Goal: Task Accomplishment & Management: Complete application form

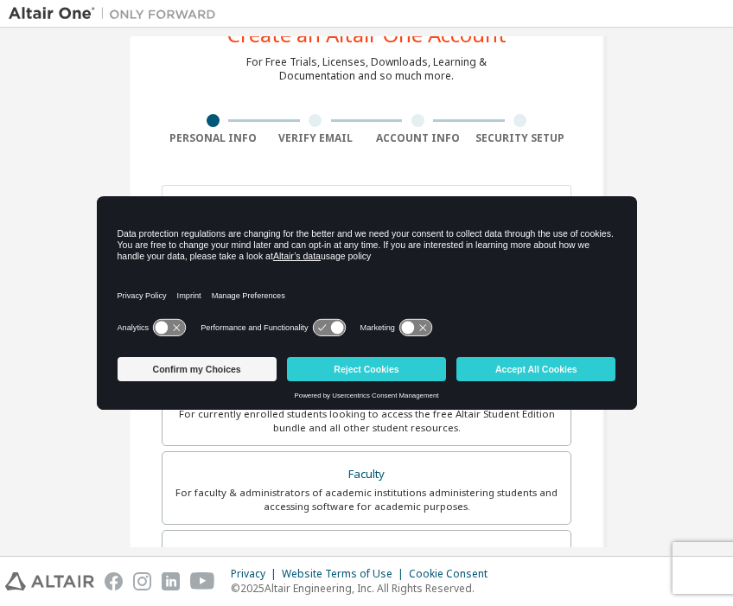
scroll to position [67, 0]
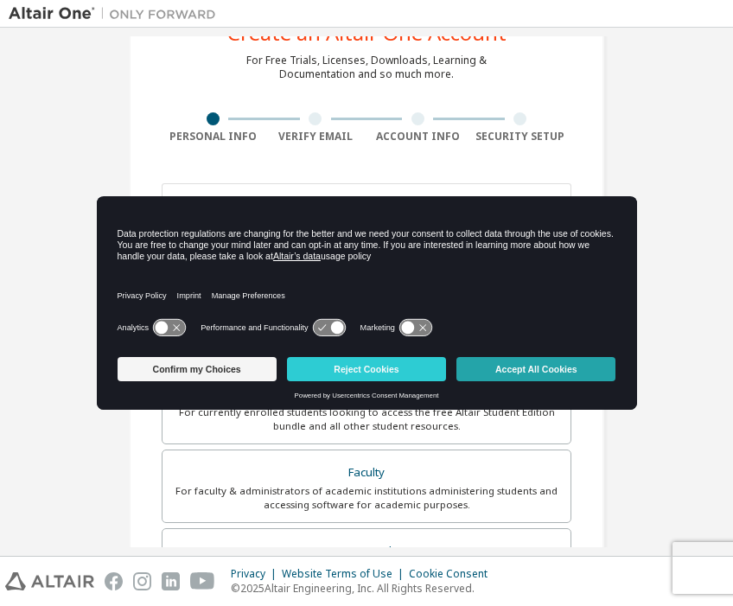
click at [530, 374] on button "Accept All Cookies" at bounding box center [536, 369] width 159 height 24
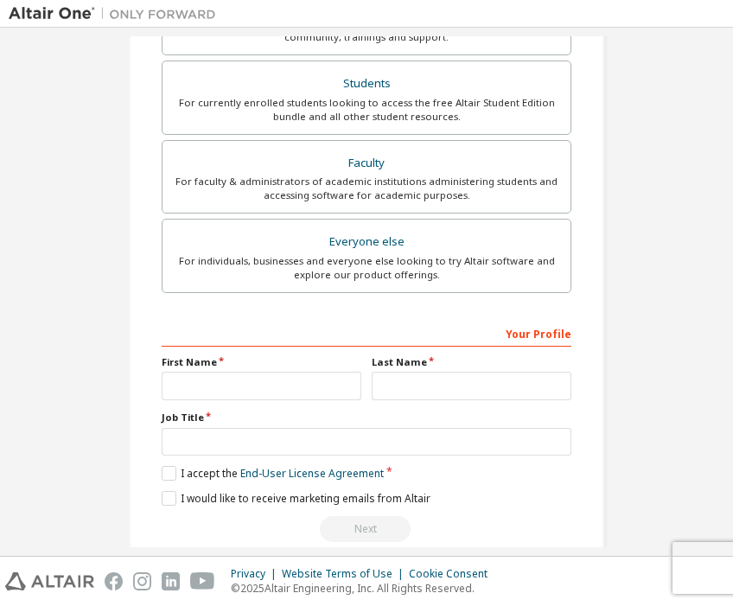
scroll to position [391, 0]
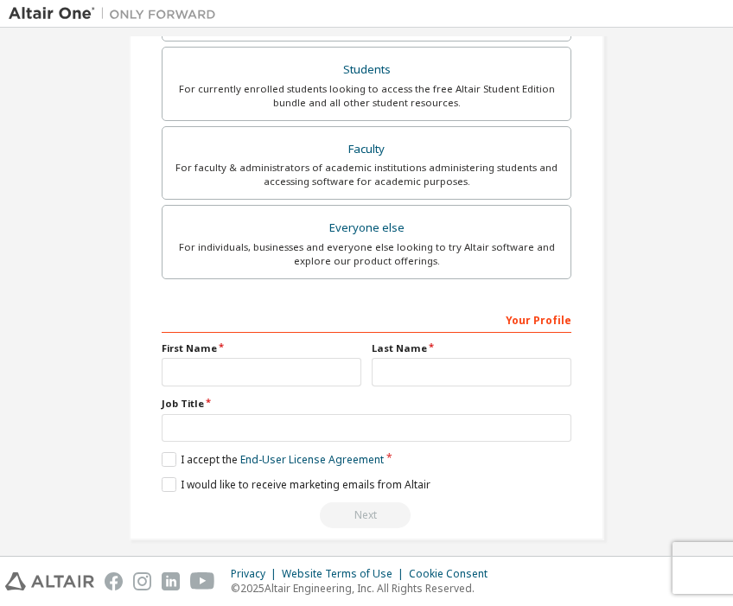
type input "**********"
type input "*******"
type input "***"
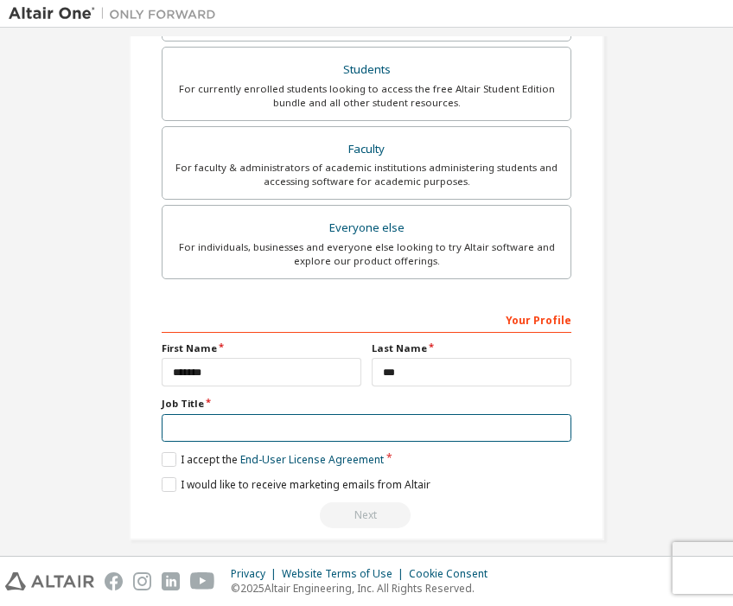
click at [553, 427] on input "text" at bounding box center [367, 428] width 410 height 29
click at [554, 429] on input "text" at bounding box center [367, 428] width 410 height 29
type input "*******"
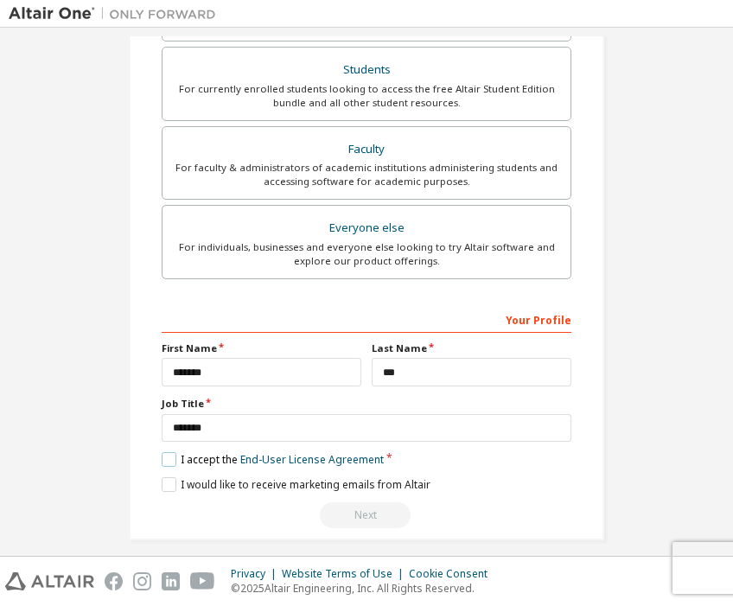
click at [171, 454] on label "I accept the End-User License Agreement" at bounding box center [273, 459] width 222 height 15
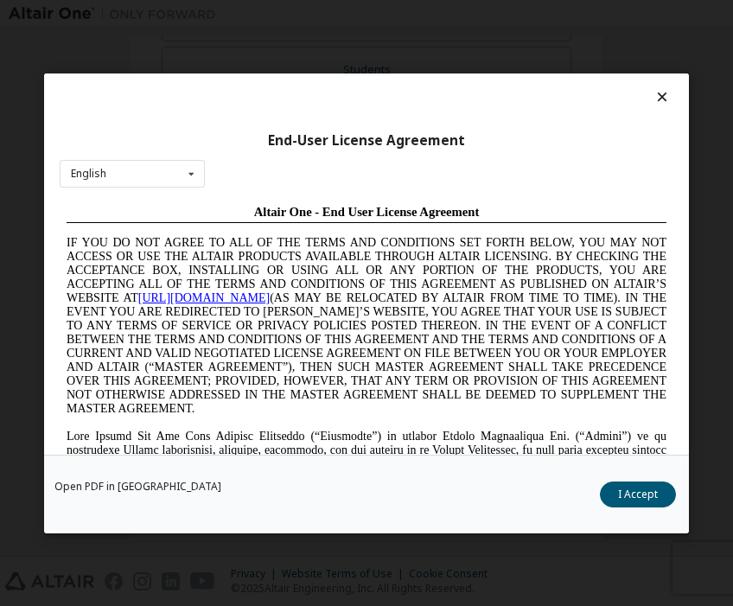
scroll to position [0, 0]
click at [615, 494] on button "I Accept" at bounding box center [638, 494] width 76 height 26
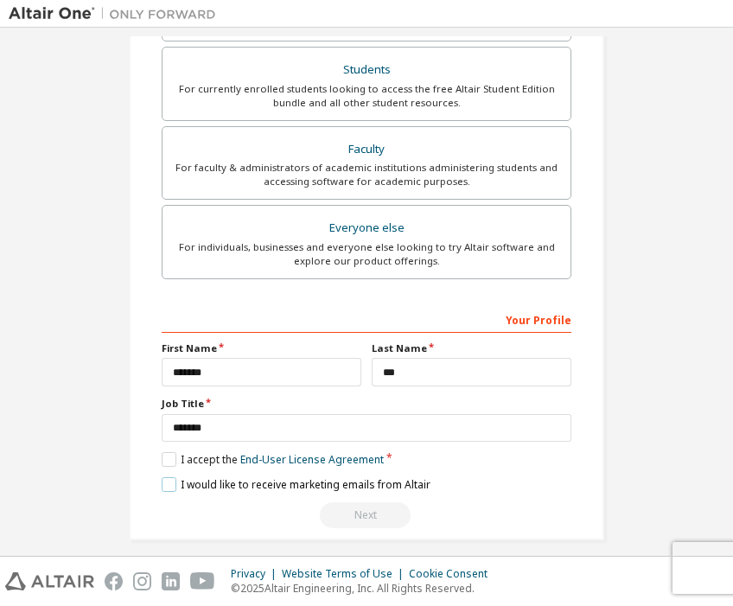
click at [165, 484] on label "I would like to receive marketing emails from Altair" at bounding box center [296, 484] width 269 height 15
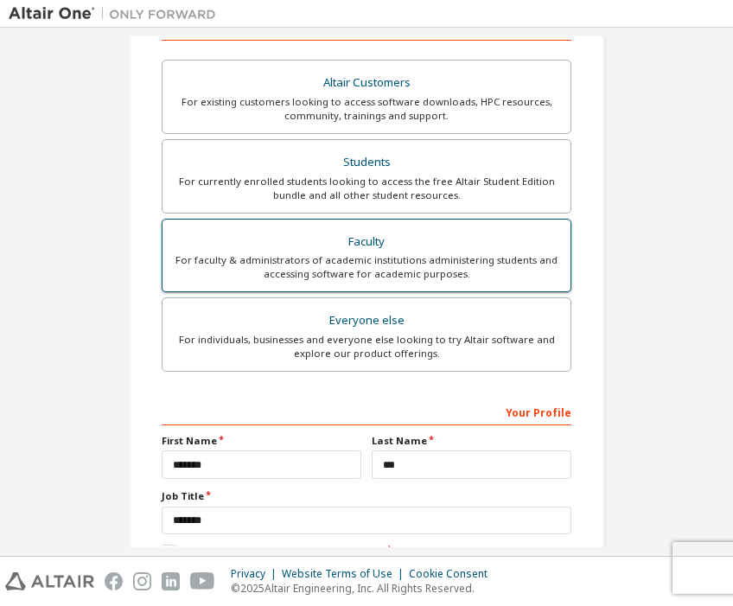
scroll to position [290, 0]
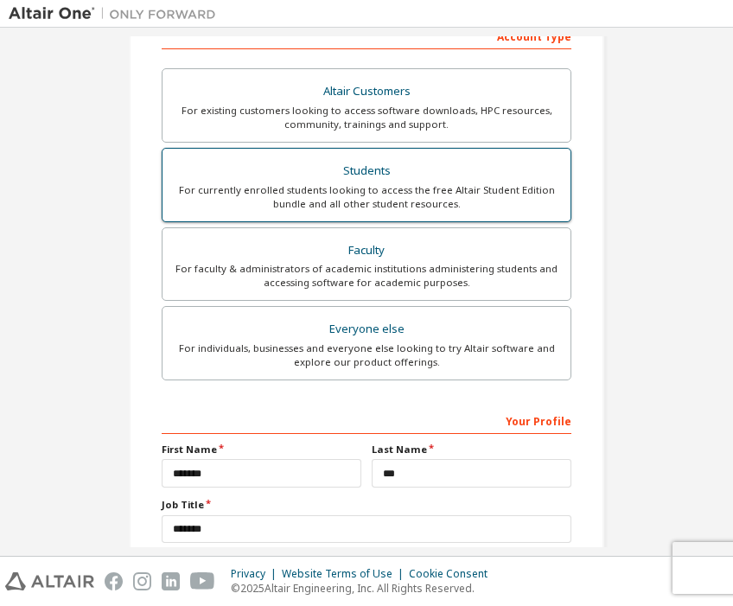
click at [367, 160] on div "Students" at bounding box center [366, 171] width 387 height 24
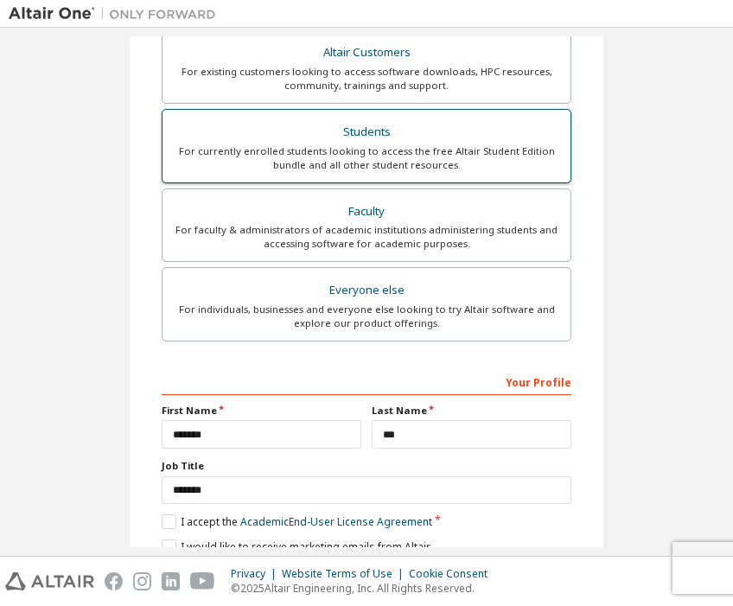
scroll to position [354, 0]
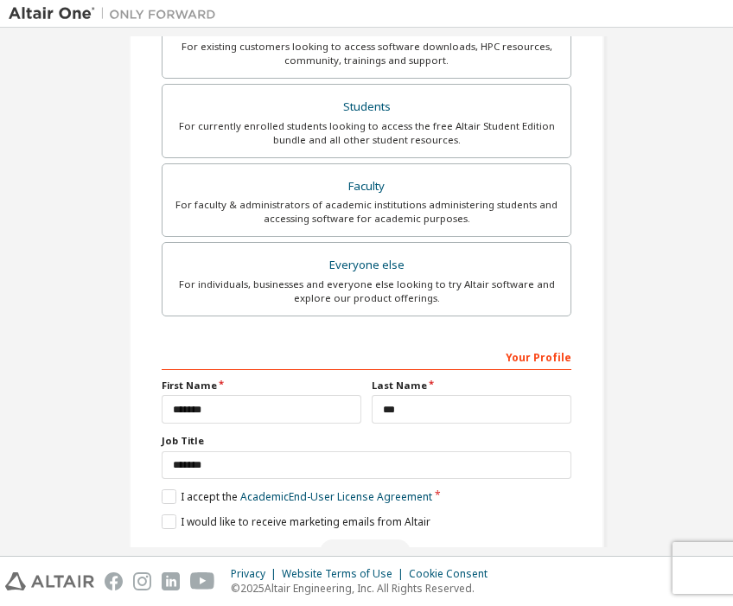
click at [395, 342] on div "Your Profile" at bounding box center [367, 356] width 410 height 28
click at [521, 356] on div "Your Profile" at bounding box center [367, 356] width 410 height 28
click at [567, 355] on div "**********" at bounding box center [367, 140] width 476 height 874
click at [405, 358] on div "Your Profile" at bounding box center [367, 356] width 410 height 28
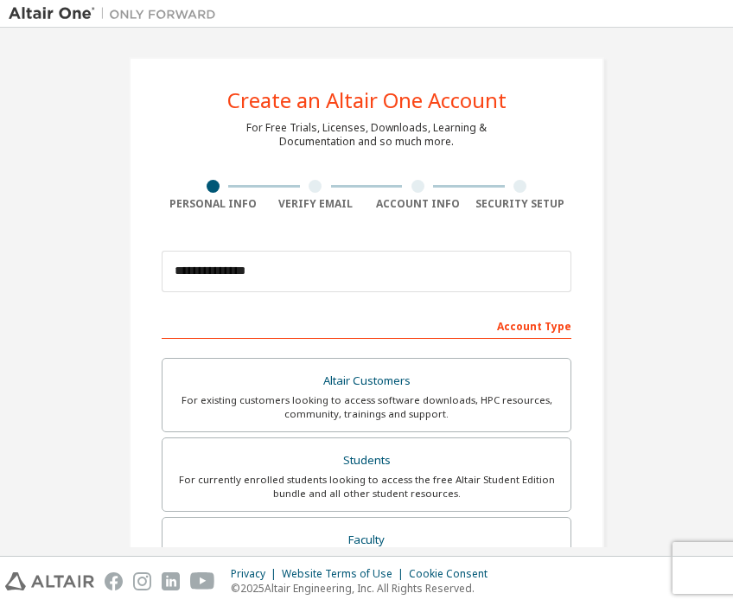
scroll to position [9, 0]
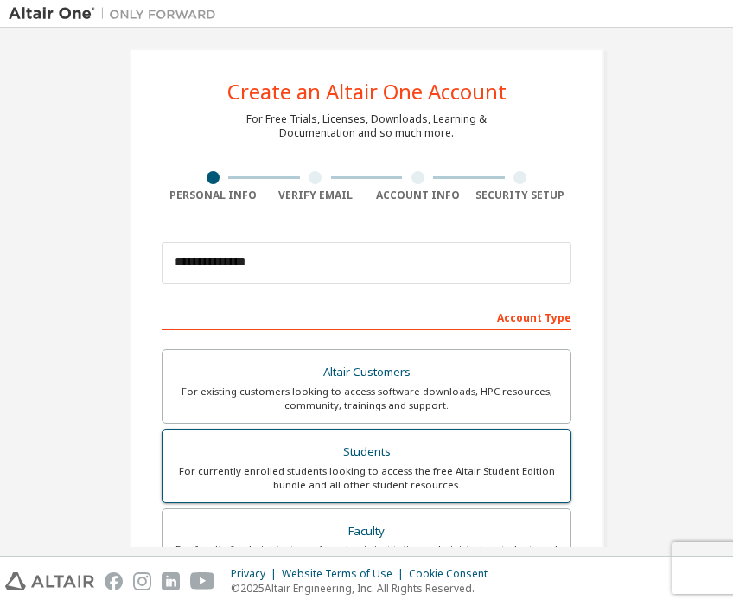
click at [432, 465] on div "For currently enrolled students looking to access the free Altair Student Editi…" at bounding box center [366, 478] width 387 height 28
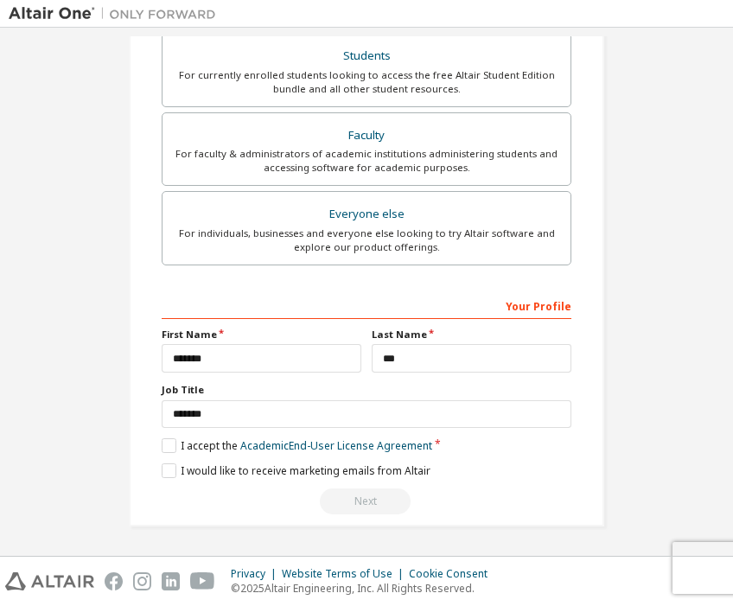
scroll to position [403, 0]
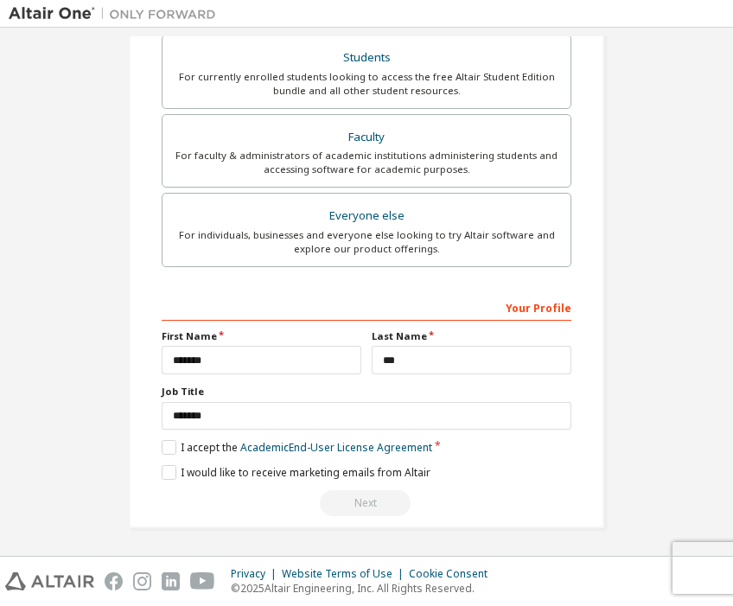
click at [380, 503] on div "Next" at bounding box center [367, 503] width 410 height 26
click at [163, 450] on label "I accept the Academic End-User License Agreement" at bounding box center [297, 447] width 271 height 15
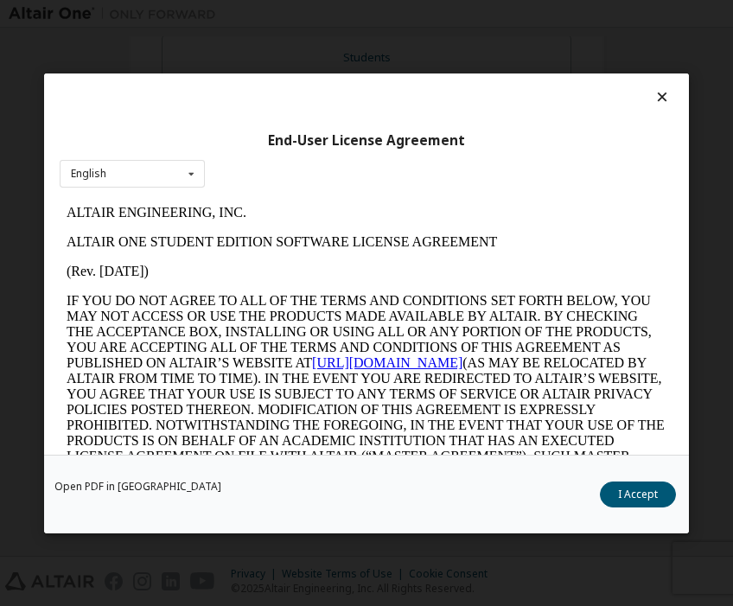
scroll to position [0, 0]
click at [632, 496] on button "I Accept" at bounding box center [638, 494] width 76 height 26
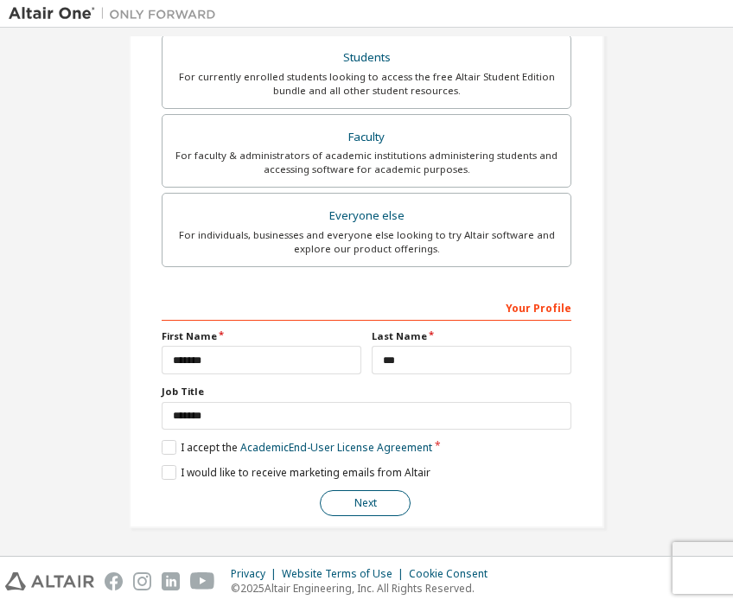
click at [374, 492] on button "Next" at bounding box center [365, 503] width 91 height 26
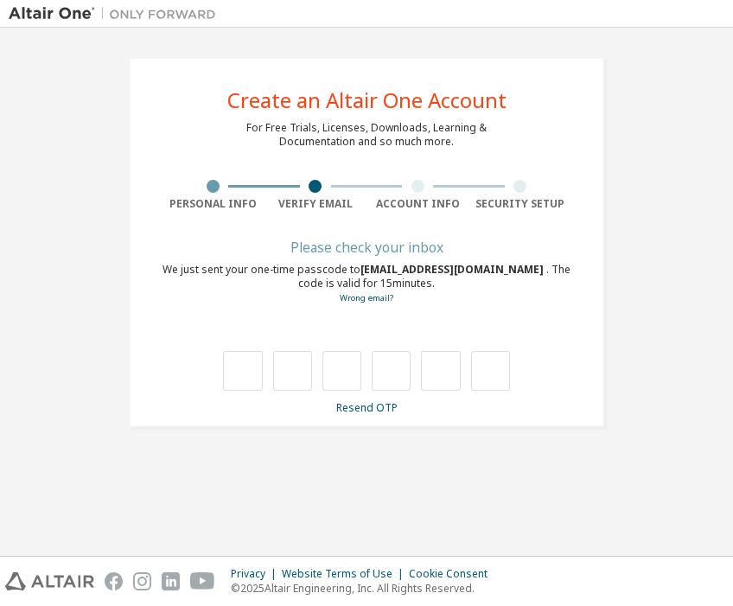
type input "*"
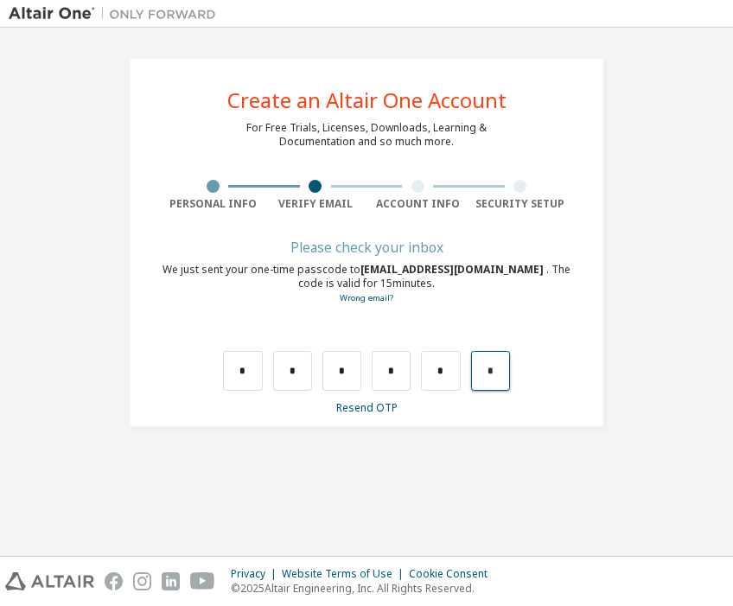
type input "*"
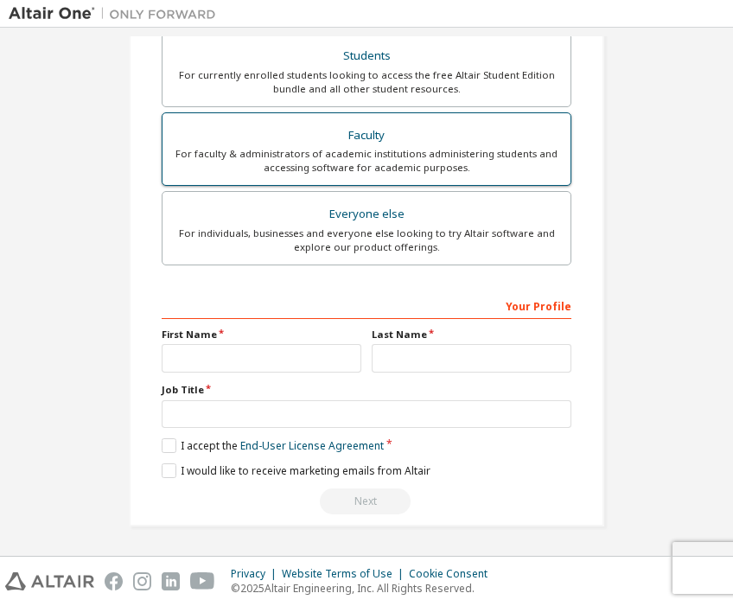
scroll to position [410, 0]
